Goal: Navigation & Orientation: Find specific page/section

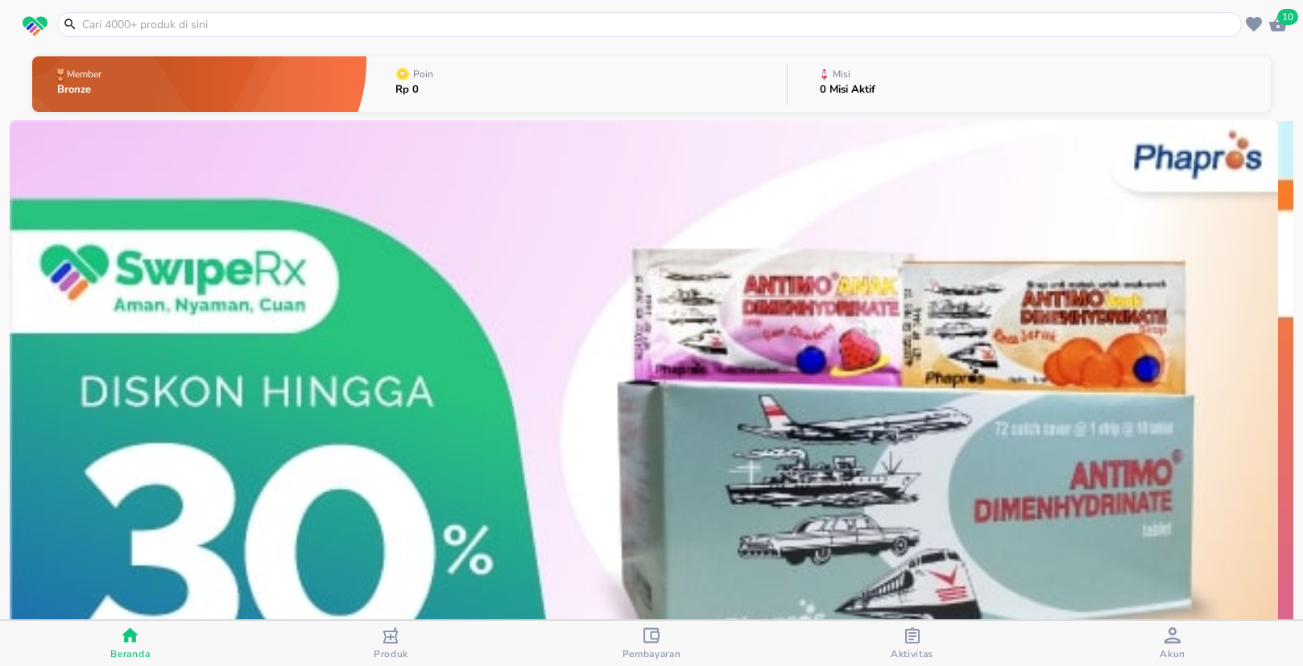
click at [1178, 639] on icon "button" at bounding box center [1173, 635] width 16 height 16
